Goal: Subscribe to service/newsletter

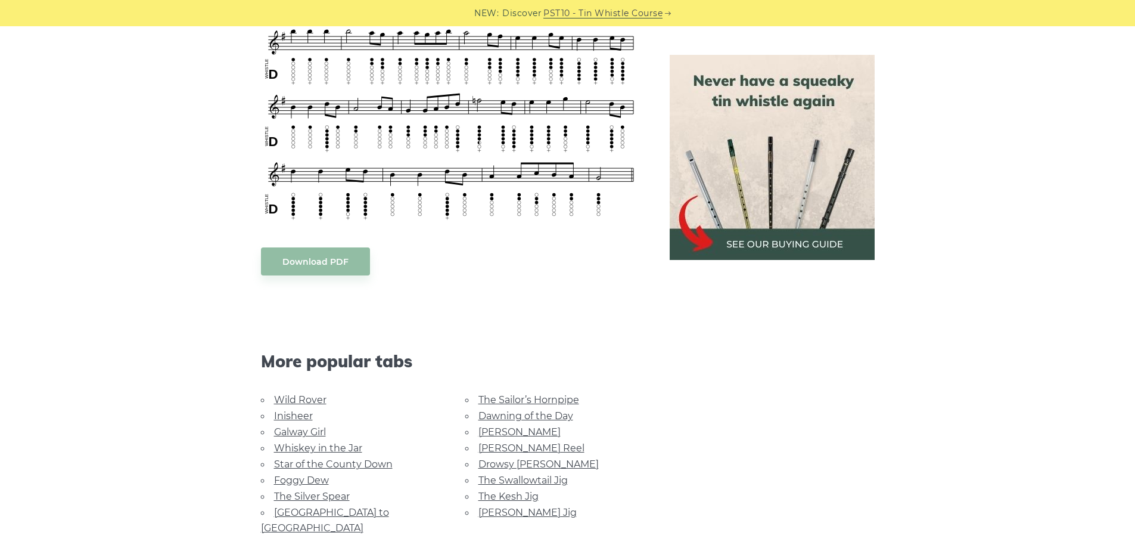
scroll to position [775, 0]
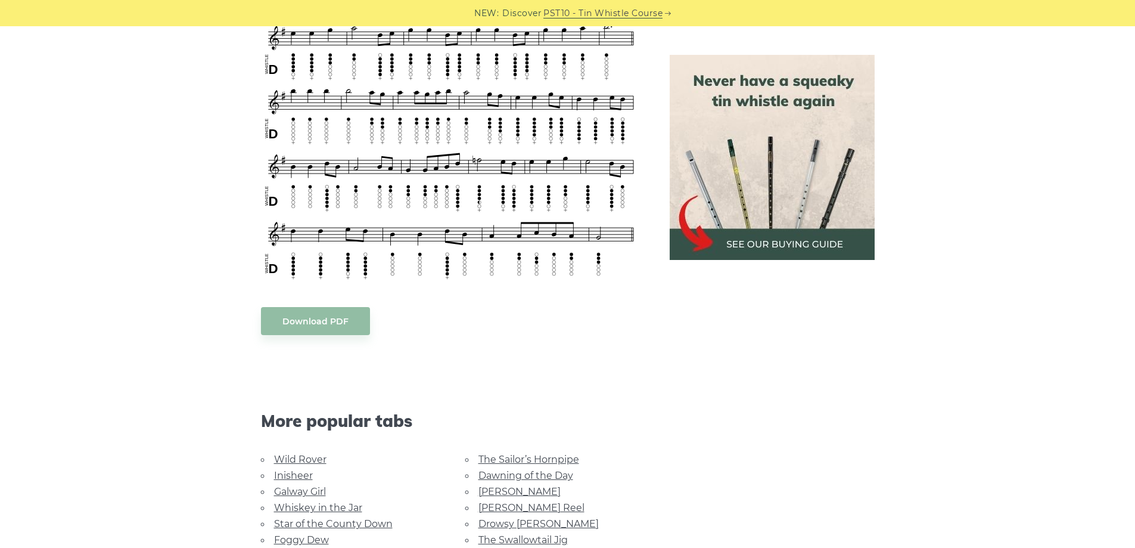
click at [769, 242] on img at bounding box center [772, 157] width 205 height 205
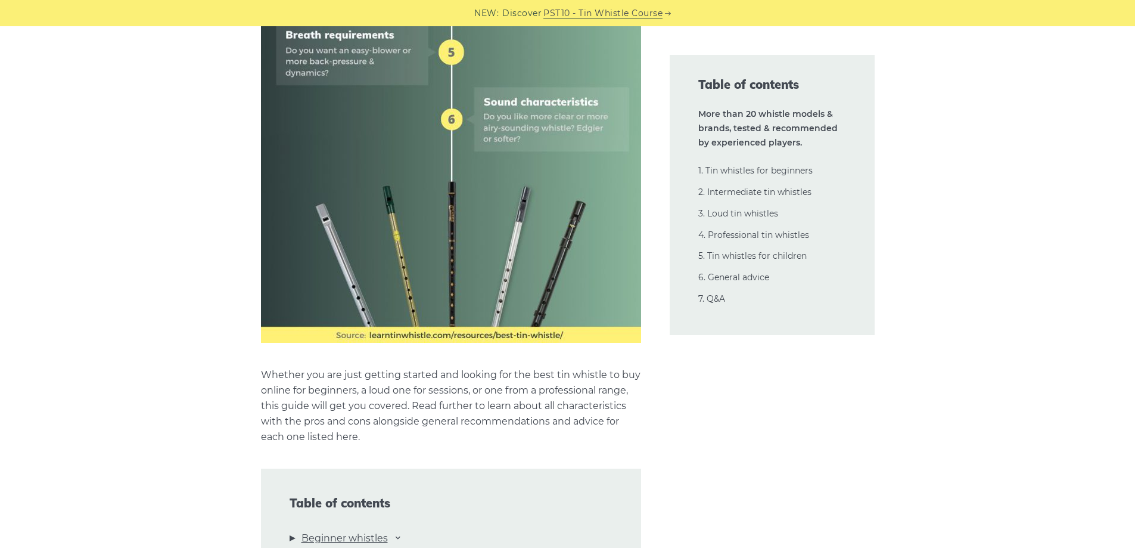
scroll to position [894, 0]
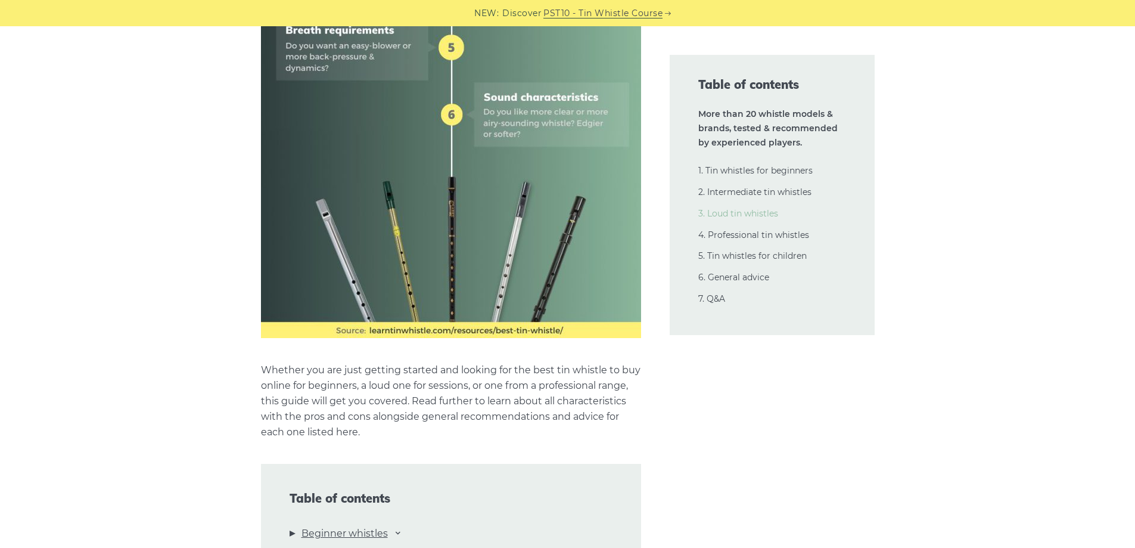
click at [715, 215] on link "3. Loud tin whistles" at bounding box center [738, 213] width 80 height 11
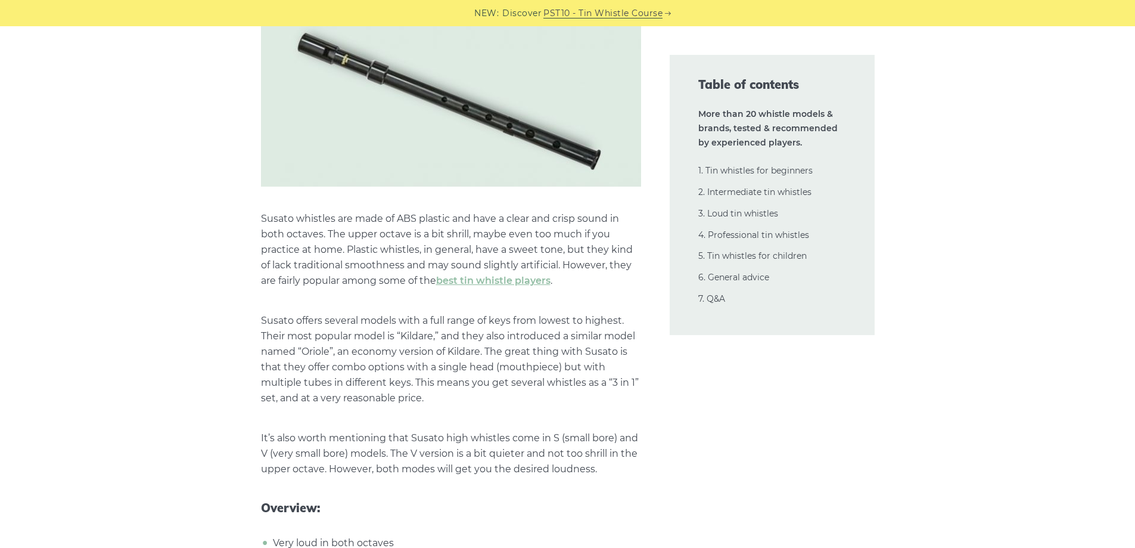
scroll to position [12742, 0]
click at [750, 190] on link "2. Intermediate tin whistles" at bounding box center [754, 192] width 113 height 11
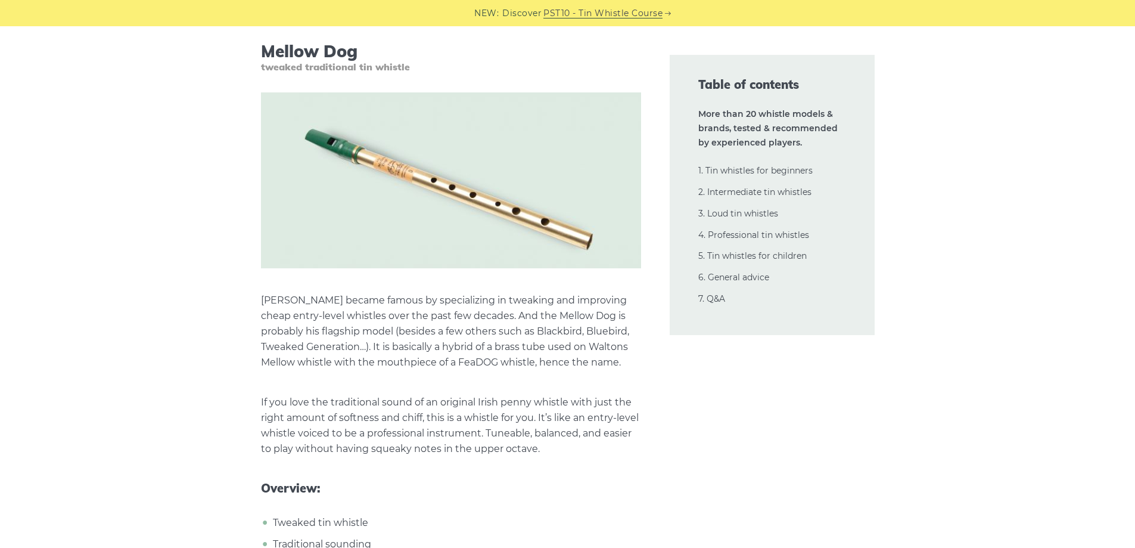
scroll to position [10300, 0]
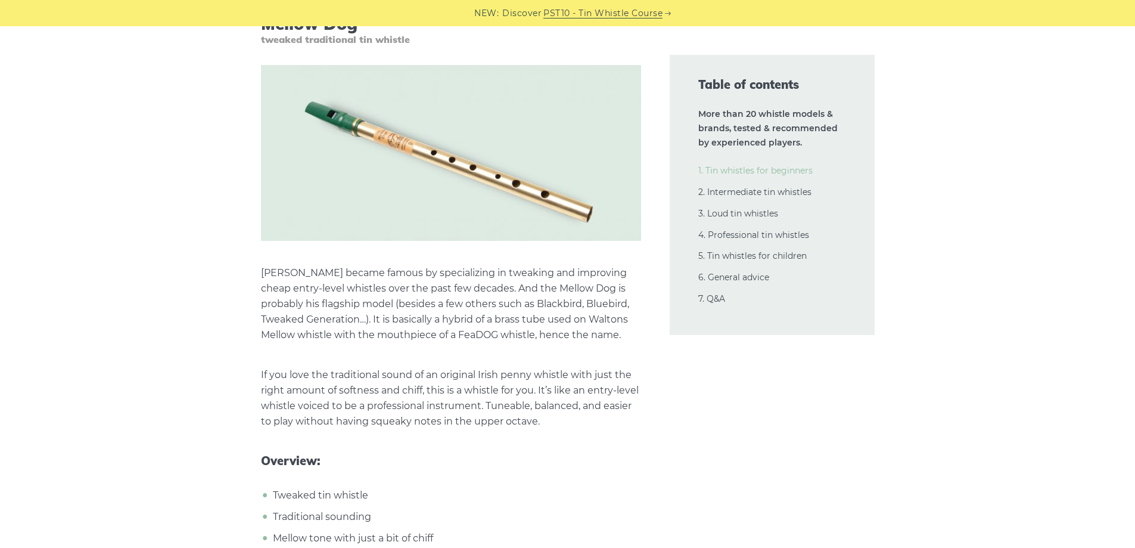
click at [750, 172] on link "1. Tin whistles for beginners" at bounding box center [755, 170] width 114 height 11
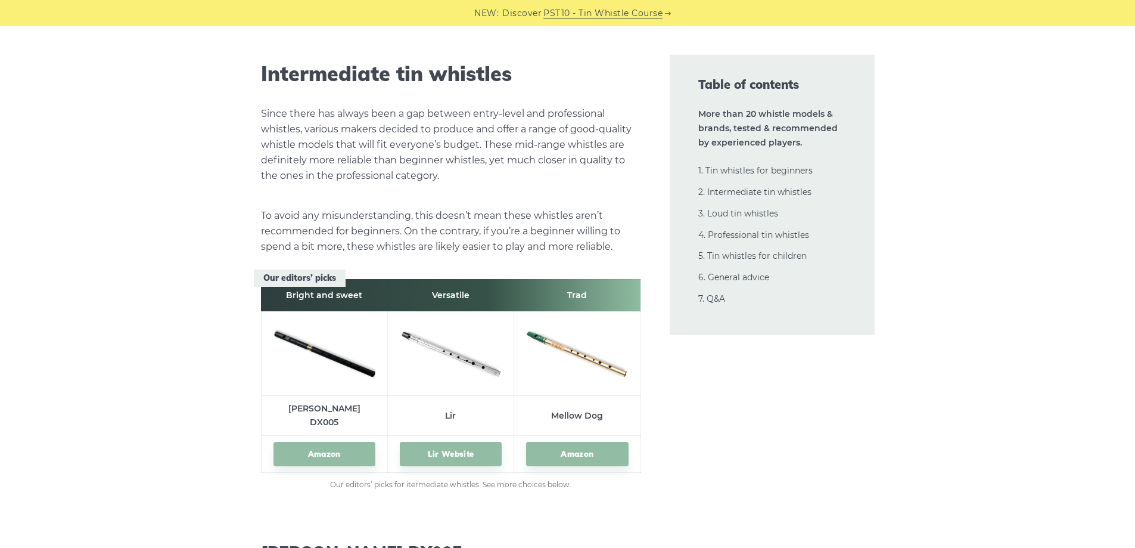
scroll to position [6484, 0]
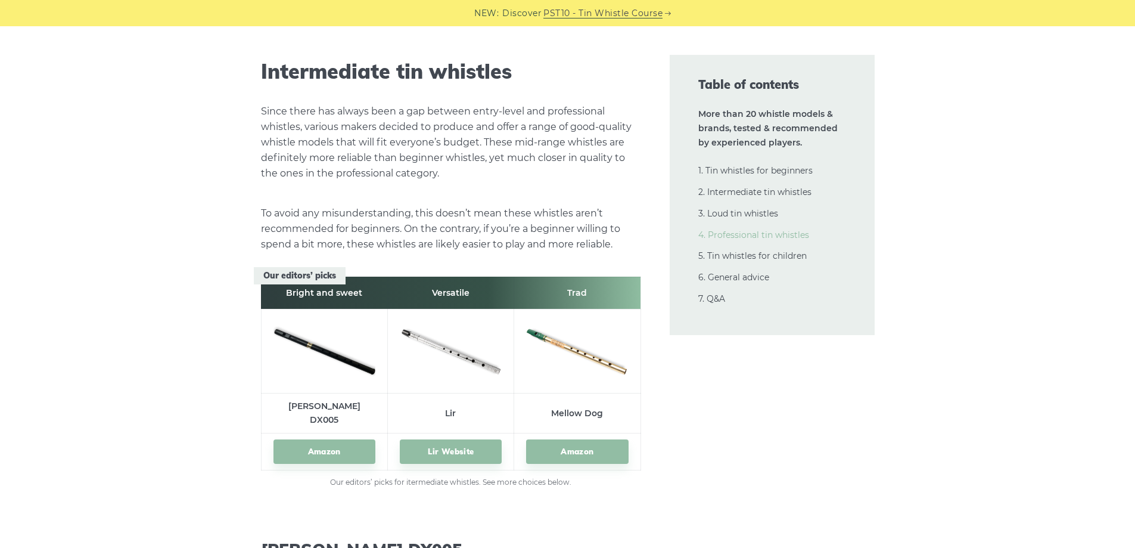
click at [723, 235] on link "4. Professional tin whistles" at bounding box center [753, 234] width 111 height 11
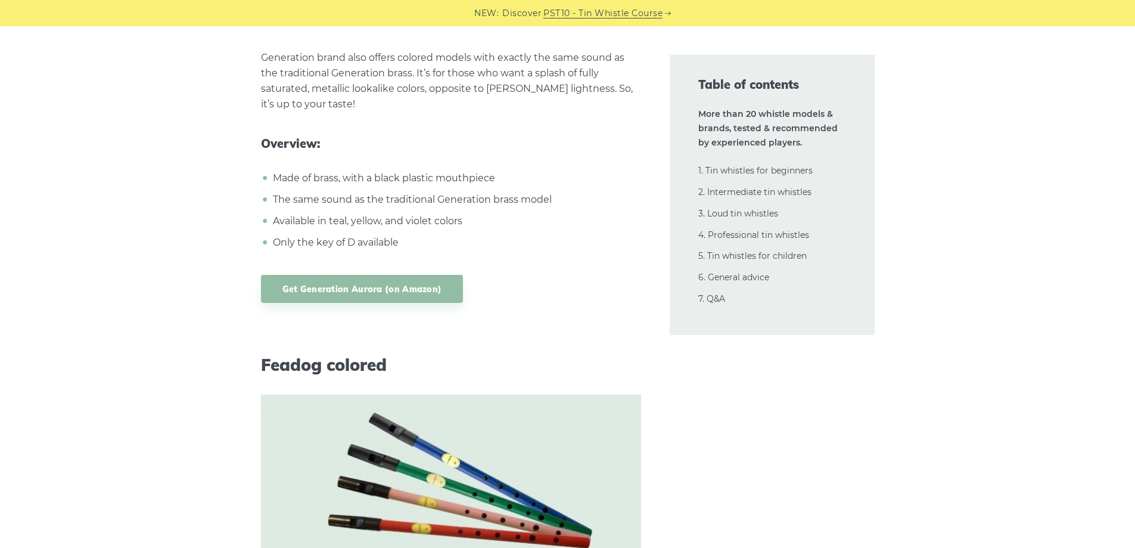
scroll to position [22579, 0]
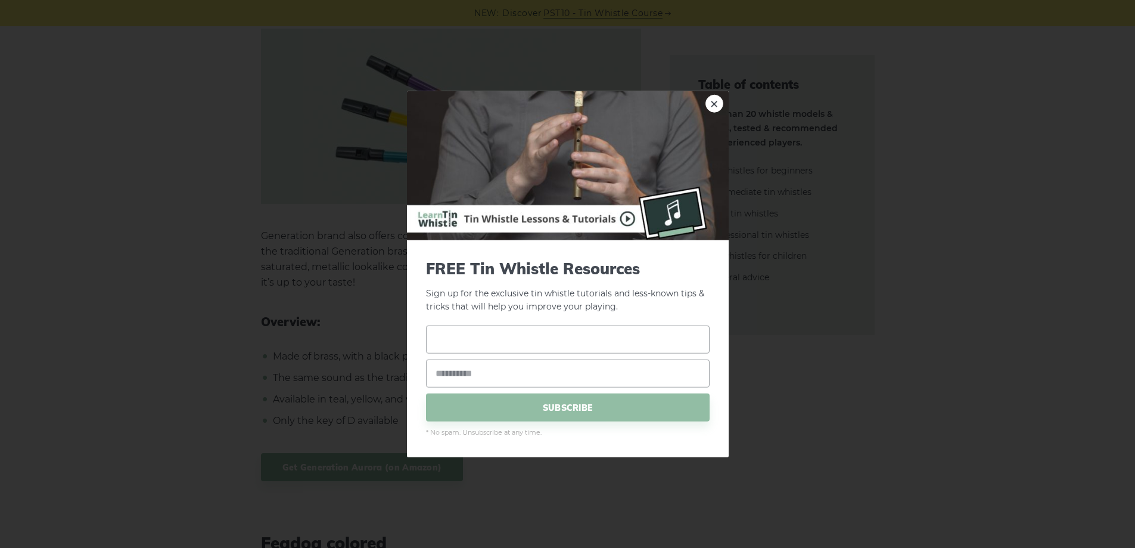
click at [524, 340] on input "text" at bounding box center [568, 339] width 284 height 28
type input "*****"
click at [500, 374] on input "email" at bounding box center [568, 373] width 284 height 28
type input "**********"
click at [567, 403] on span "SUBSCRIBE" at bounding box center [568, 407] width 284 height 28
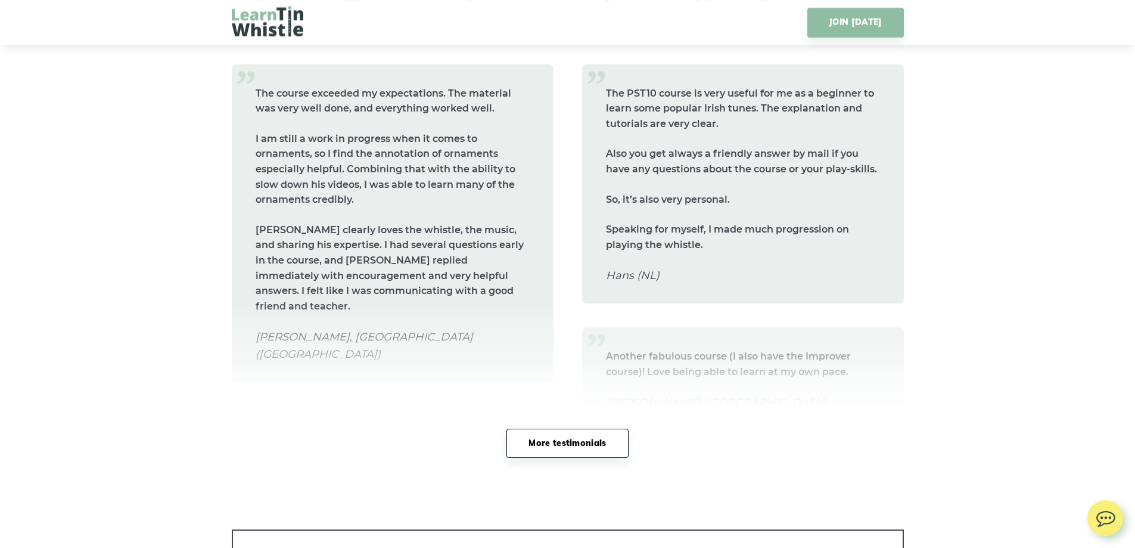
scroll to position [5721, 0]
